Goal: Information Seeking & Learning: Learn about a topic

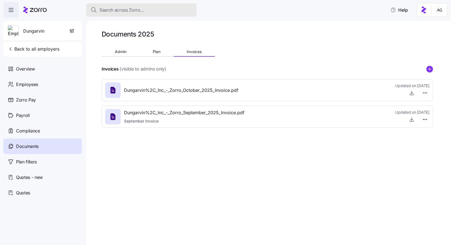
click at [109, 9] on span "Search across Zorro..." at bounding box center [121, 10] width 45 height 7
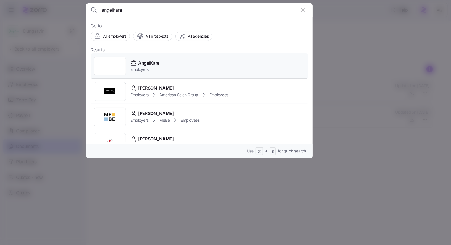
type input "angelkare"
click at [136, 62] on icon at bounding box center [133, 63] width 7 height 7
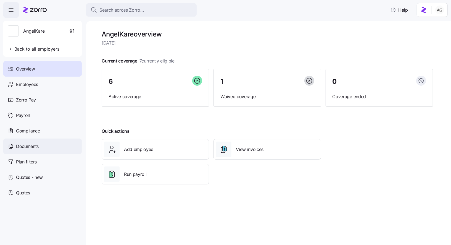
click at [39, 143] on div "Documents" at bounding box center [42, 145] width 78 height 15
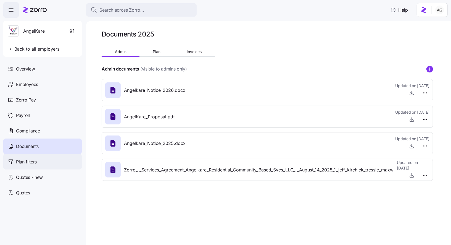
click at [45, 163] on div "Plan filters" at bounding box center [42, 161] width 78 height 15
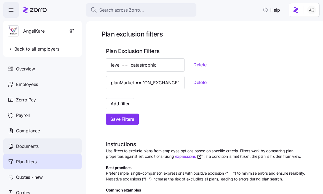
click at [24, 145] on span "Documents" at bounding box center [27, 146] width 23 height 7
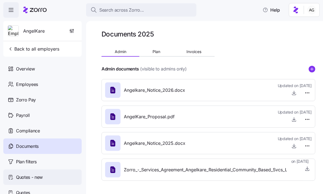
click at [36, 174] on span "Quotes - new" at bounding box center [29, 177] width 27 height 7
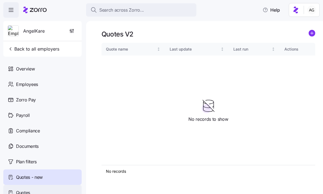
click at [25, 191] on span "Quotes" at bounding box center [23, 192] width 14 height 7
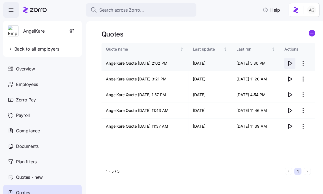
click at [290, 63] on icon "button" at bounding box center [290, 63] width 7 height 7
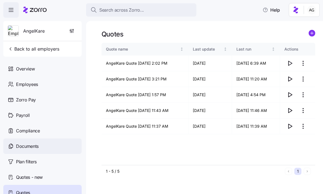
click at [55, 143] on div "Documents" at bounding box center [42, 145] width 78 height 15
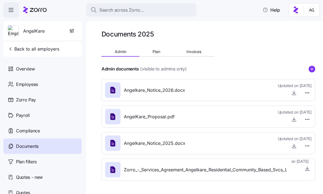
click at [156, 47] on div "Documents 2025 Admin Plan Invoices Admin documents (visible to admins only) Ang…" at bounding box center [209, 107] width 214 height 155
click at [156, 51] on span "Plan" at bounding box center [157, 52] width 8 height 4
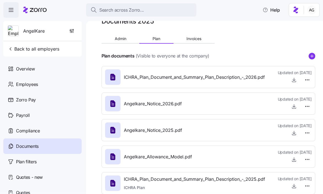
scroll to position [19, 0]
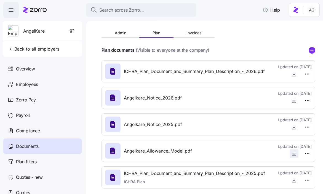
click at [293, 151] on icon "button" at bounding box center [295, 154] width 6 height 6
click at [40, 190] on div "Quotes" at bounding box center [42, 192] width 78 height 15
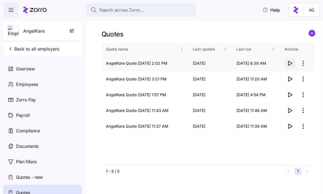
click at [290, 62] on icon "button" at bounding box center [290, 63] width 7 height 7
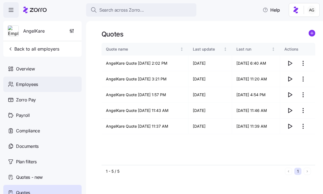
click at [29, 82] on span "Employees" at bounding box center [27, 84] width 22 height 7
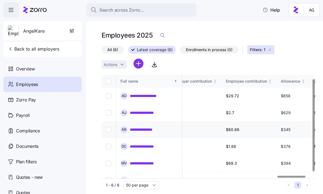
scroll to position [8, 1336]
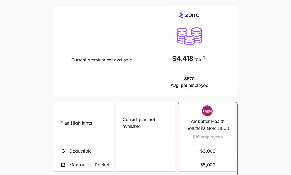
scroll to position [127, 0]
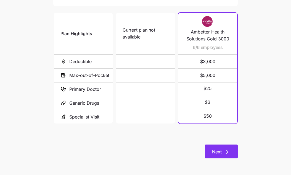
click at [228, 154] on icon "button" at bounding box center [227, 151] width 7 height 7
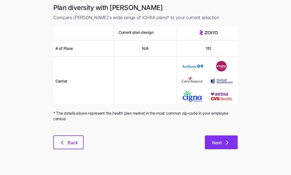
click at [223, 138] on button "Next" at bounding box center [221, 142] width 33 height 14
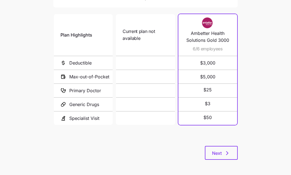
scroll to position [127, 0]
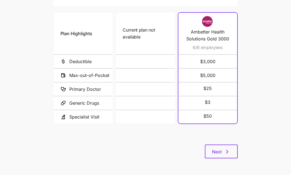
click at [216, 162] on div "Current plan vs. Zorro’s ICHRA recommendation See how your current plan measure…" at bounding box center [145, 21] width 193 height 288
click at [215, 152] on span "Next" at bounding box center [217, 151] width 10 height 7
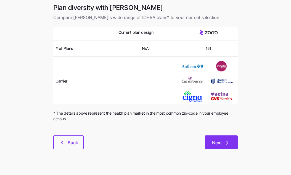
click at [221, 144] on span "Next" at bounding box center [217, 142] width 10 height 7
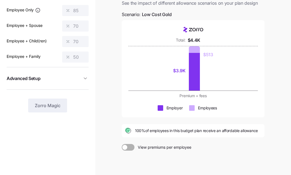
scroll to position [39, 0]
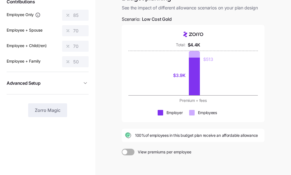
click at [127, 152] on span at bounding box center [131, 151] width 8 height 7
click at [122, 148] on input "View premiums per employee" at bounding box center [122, 148] width 0 height 0
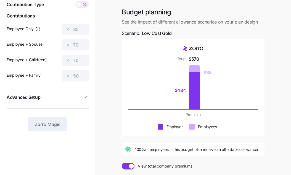
scroll to position [26, 0]
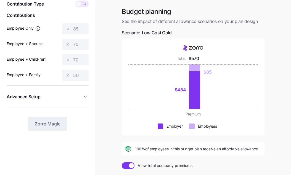
click at [123, 167] on span at bounding box center [126, 165] width 8 height 7
click at [122, 162] on input "View total company premiums" at bounding box center [122, 162] width 0 height 0
click at [133, 165] on span at bounding box center [131, 165] width 8 height 7
click at [122, 162] on input "View premiums per employee" at bounding box center [122, 162] width 0 height 0
click at [122, 165] on span at bounding box center [126, 165] width 8 height 7
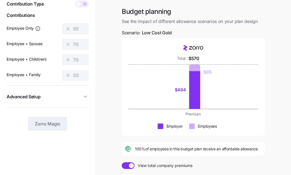
click at [122, 162] on input "View total company premiums" at bounding box center [122, 162] width 0 height 0
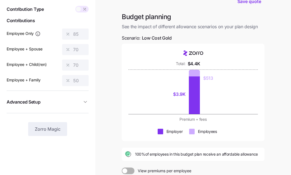
scroll to position [0, 0]
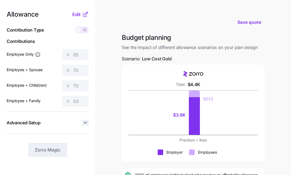
click at [86, 123] on icon "button" at bounding box center [86, 123] width 6 height 6
